Goal: Task Accomplishment & Management: Use online tool/utility

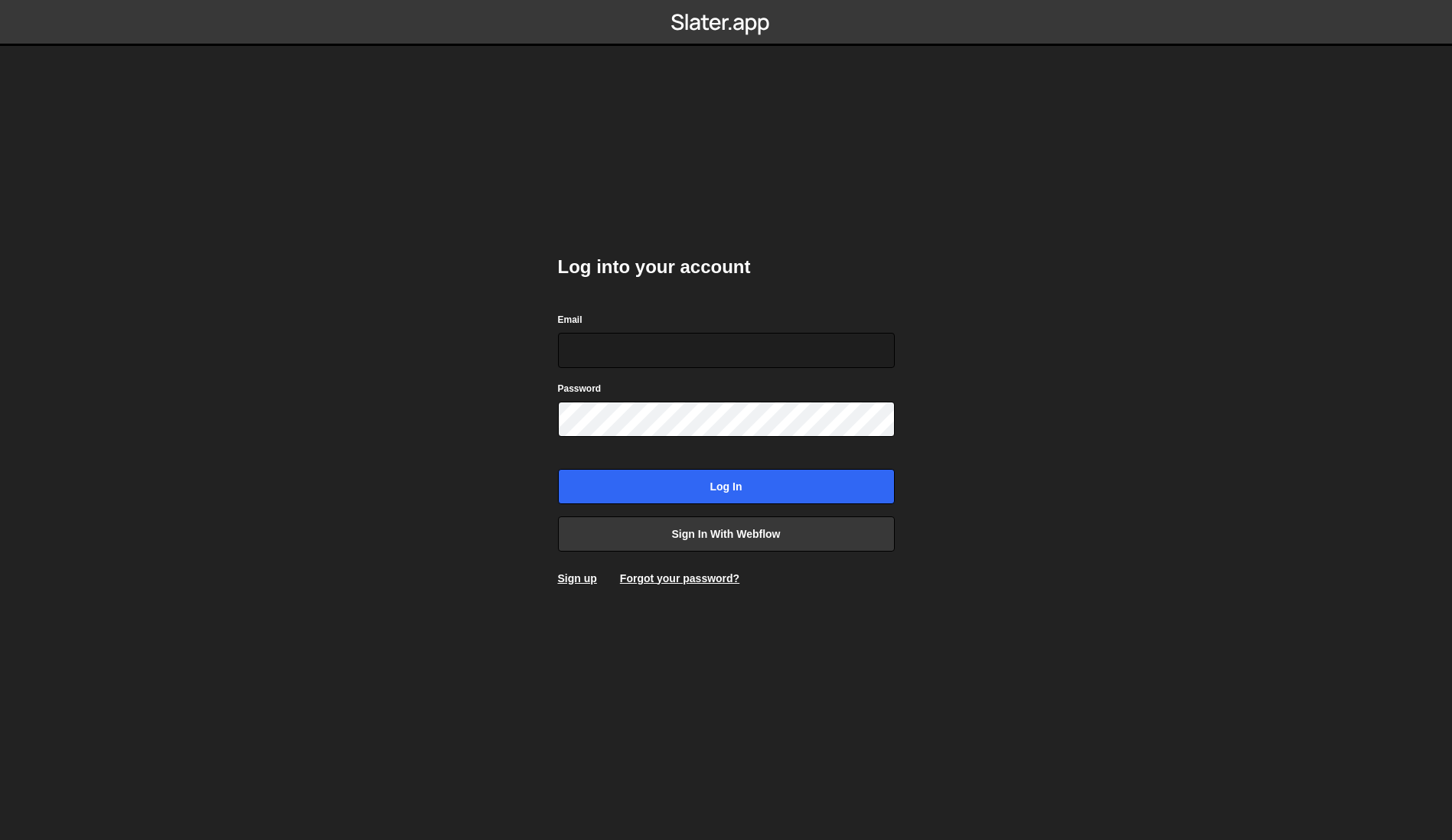
type input "[PERSON_NAME][EMAIL_ADDRESS][DOMAIN_NAME]"
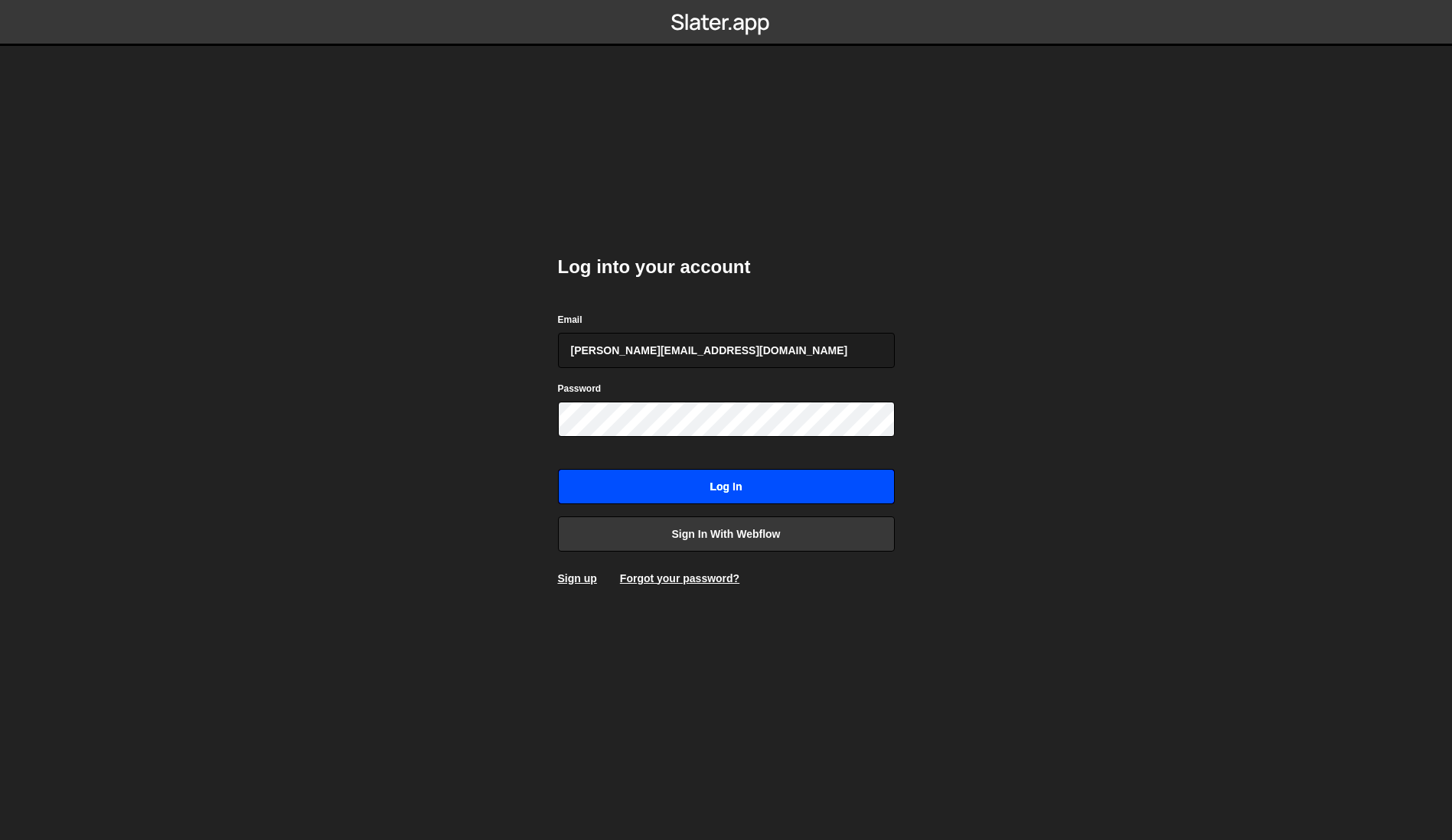
click at [736, 484] on input "Log in" at bounding box center [726, 487] width 337 height 35
click at [708, 487] on input "Log in" at bounding box center [726, 487] width 337 height 35
click at [736, 489] on input "Log in" at bounding box center [726, 487] width 337 height 35
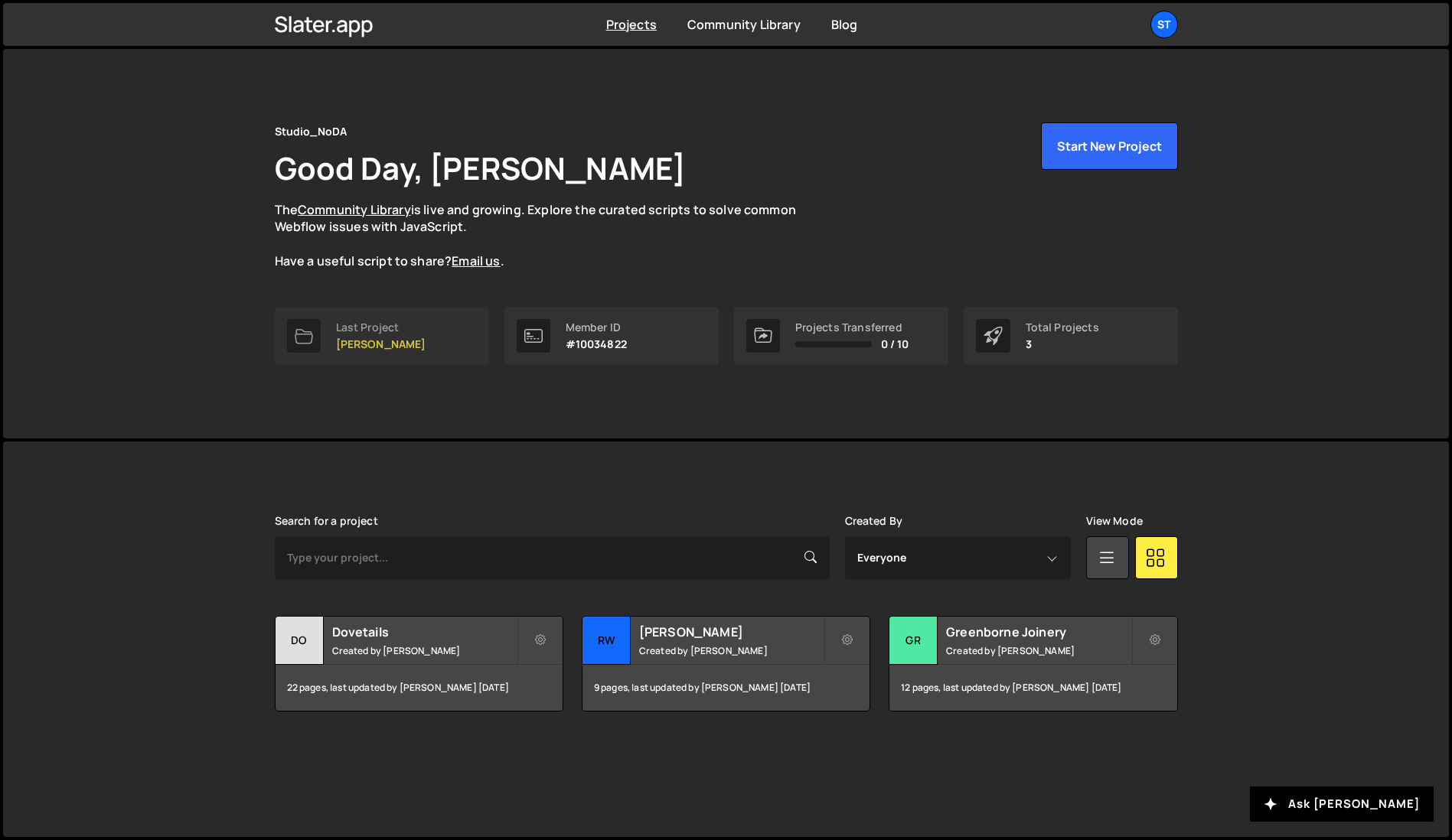
click at [395, 338] on p "[PERSON_NAME]" at bounding box center [380, 343] width 90 height 12
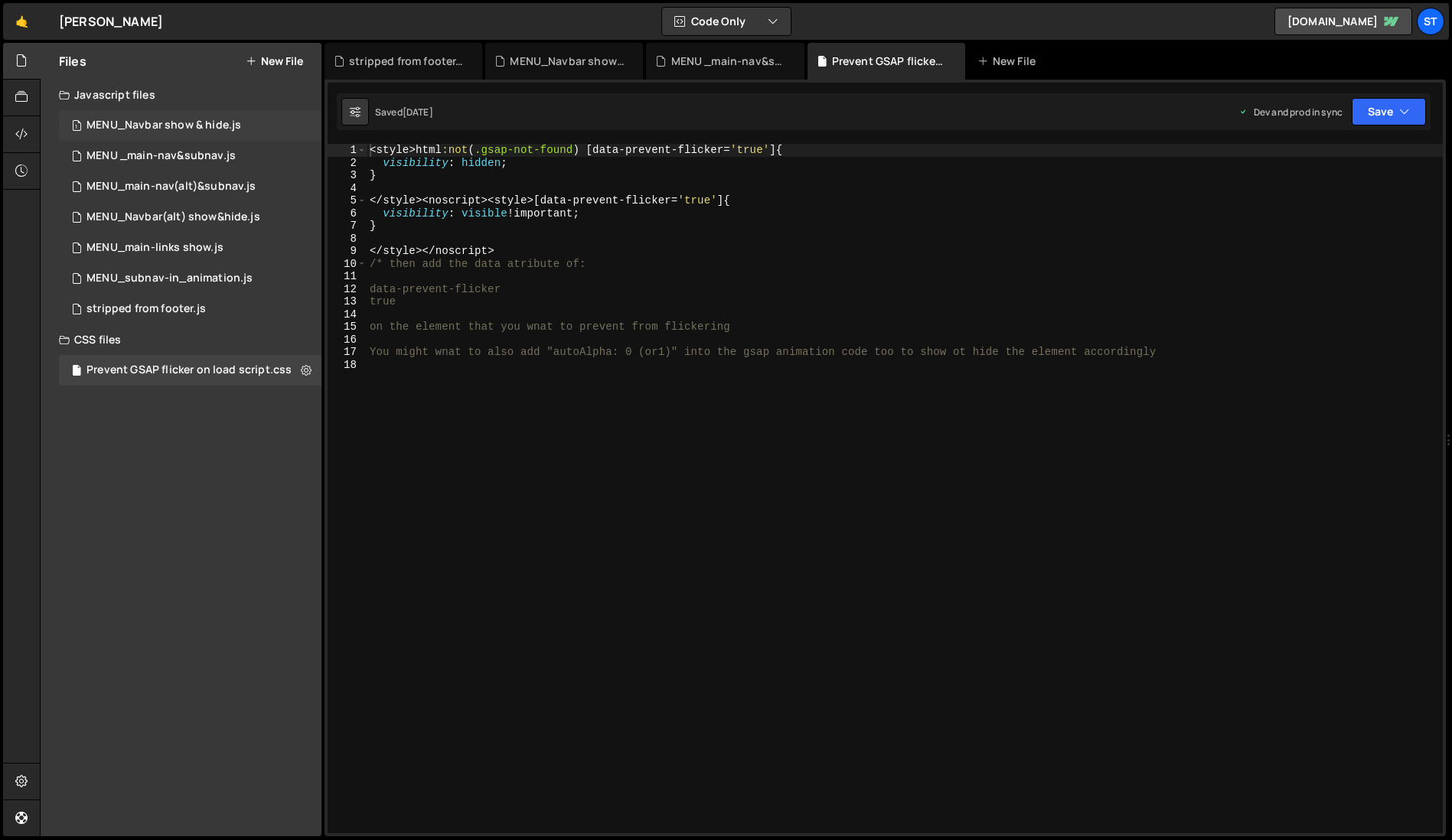
click at [174, 122] on div "MENU_Navbar show & hide.js" at bounding box center [163, 125] width 154 height 14
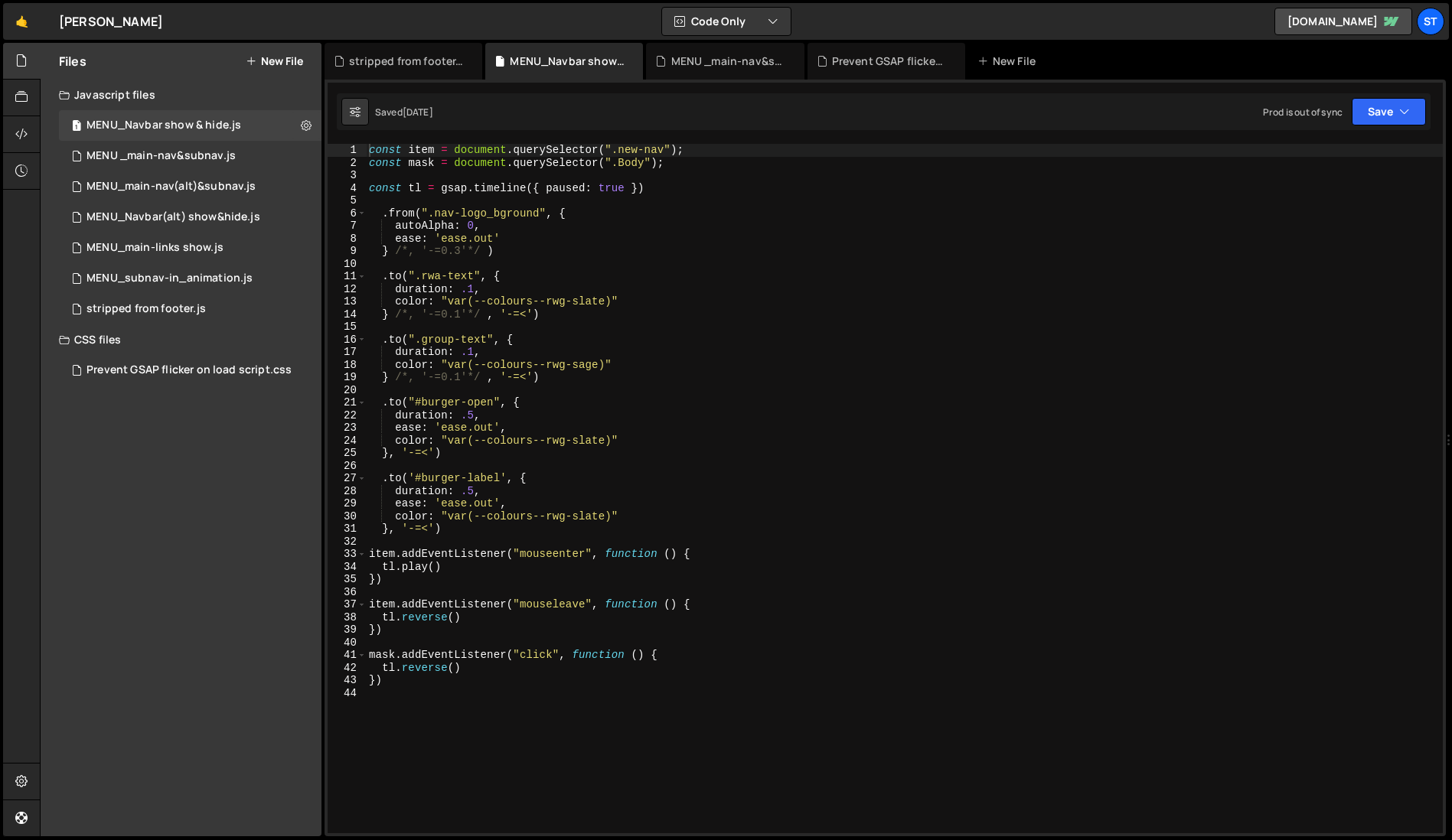
scroll to position [3246, 0]
click at [1408, 112] on icon "button" at bounding box center [1405, 112] width 11 height 15
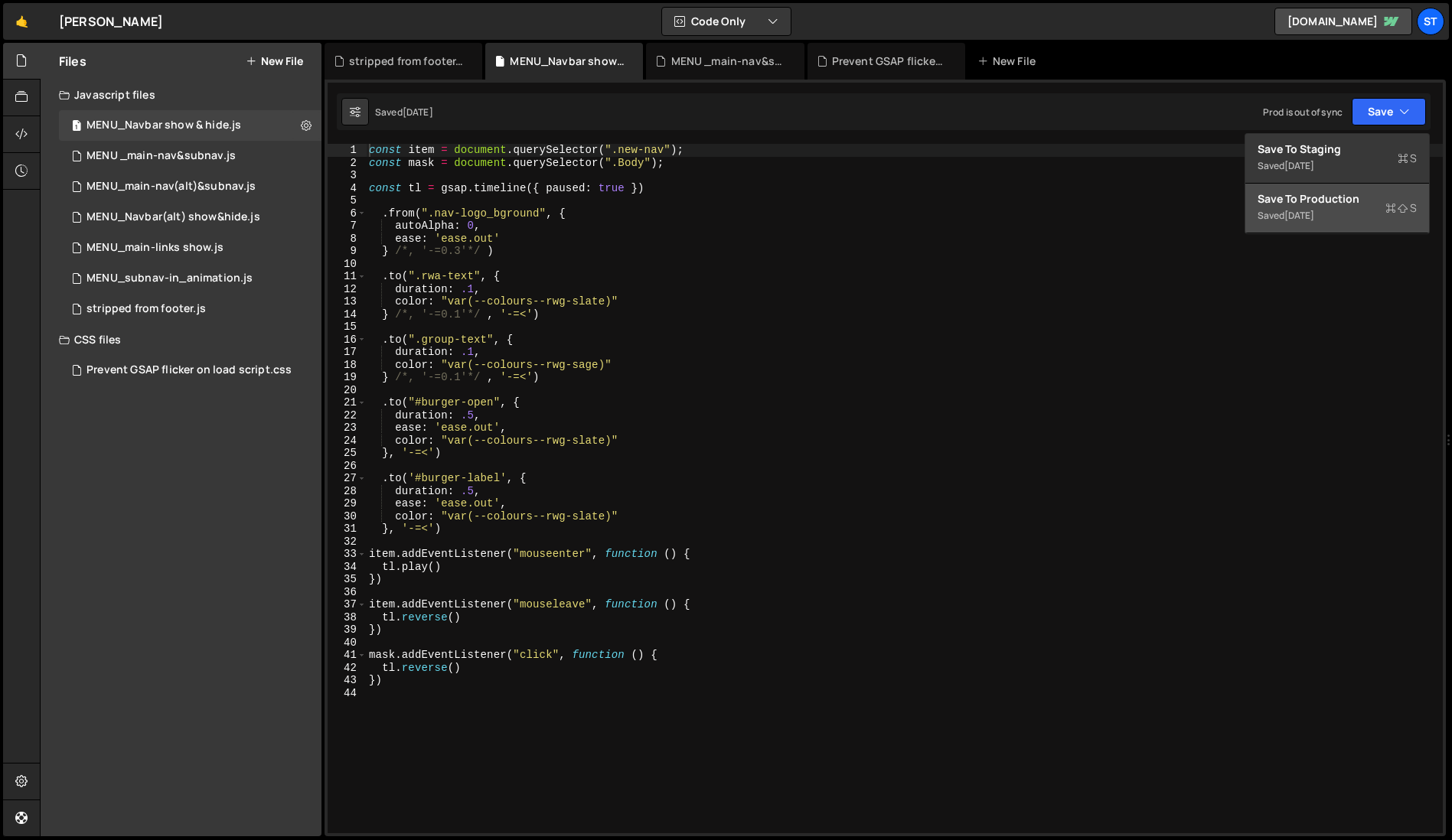
click at [1314, 215] on div "1 week ago" at bounding box center [1299, 215] width 30 height 13
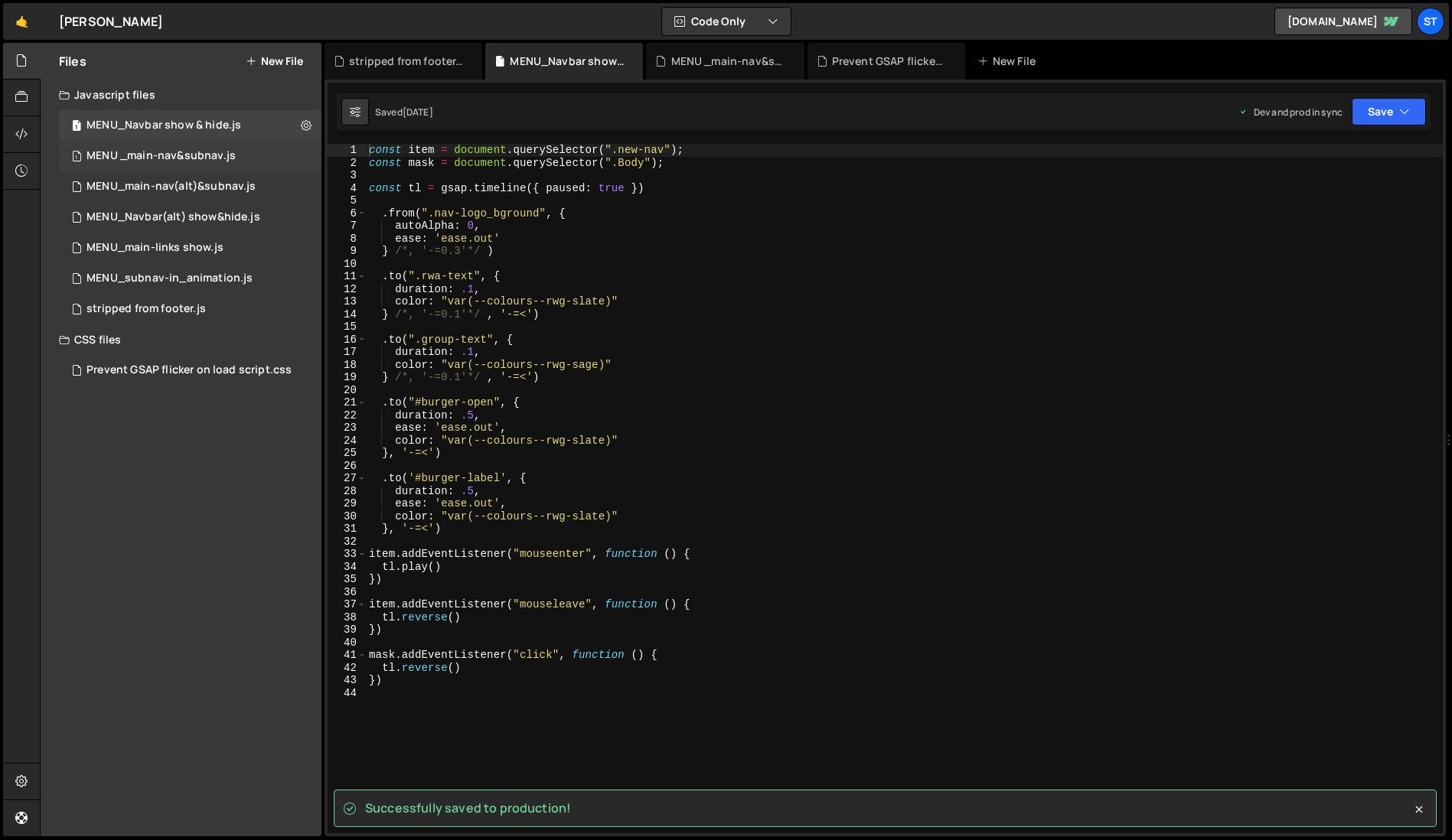
click at [169, 159] on div "MENU _main-nav&subnav.js" at bounding box center [161, 155] width 149 height 14
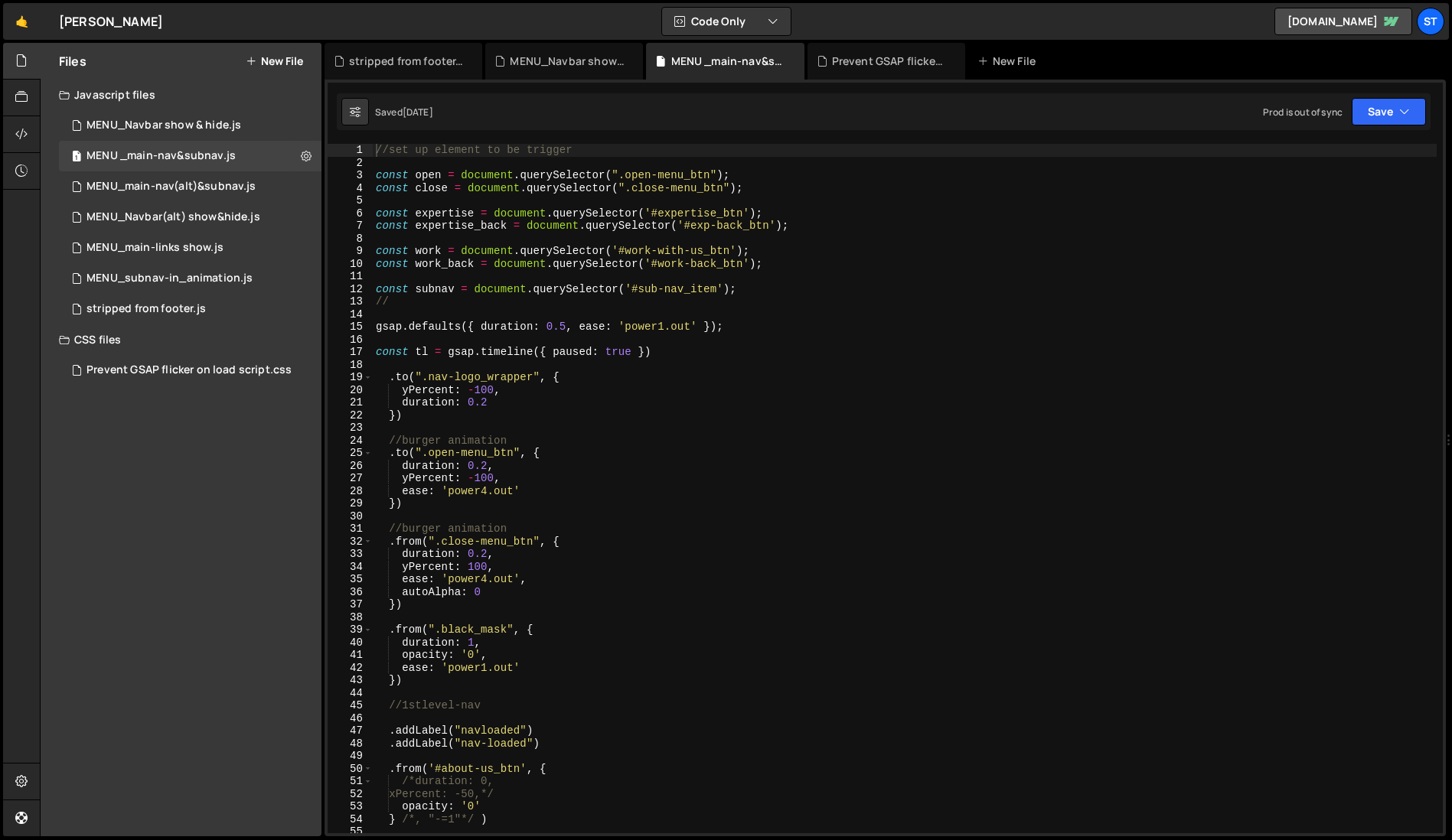
scroll to position [4215, 0]
click at [1404, 113] on icon "button" at bounding box center [1405, 112] width 11 height 15
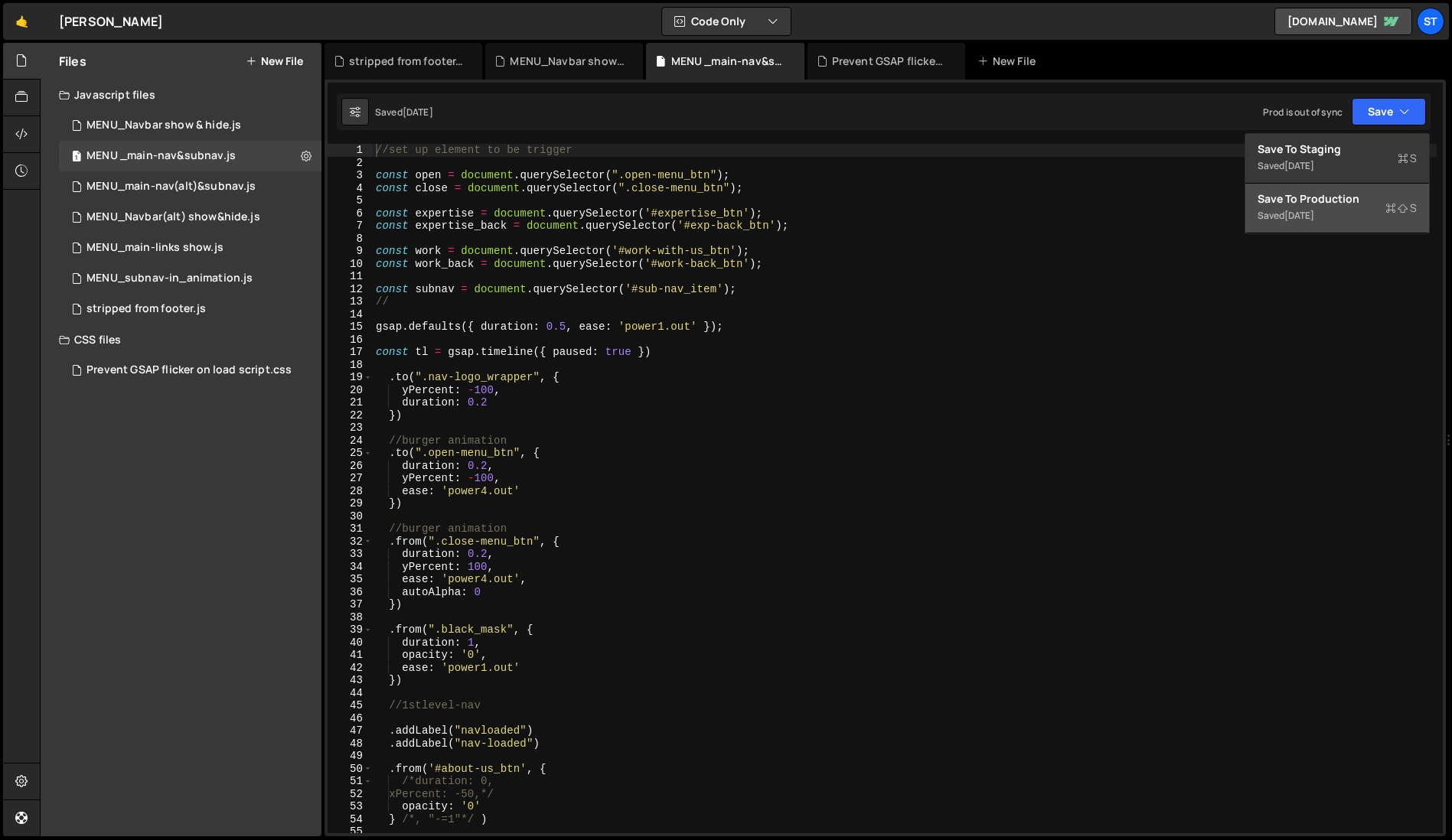
click at [1316, 193] on div "Save to Production S" at bounding box center [1337, 199] width 159 height 15
